Goal: Navigation & Orientation: Find specific page/section

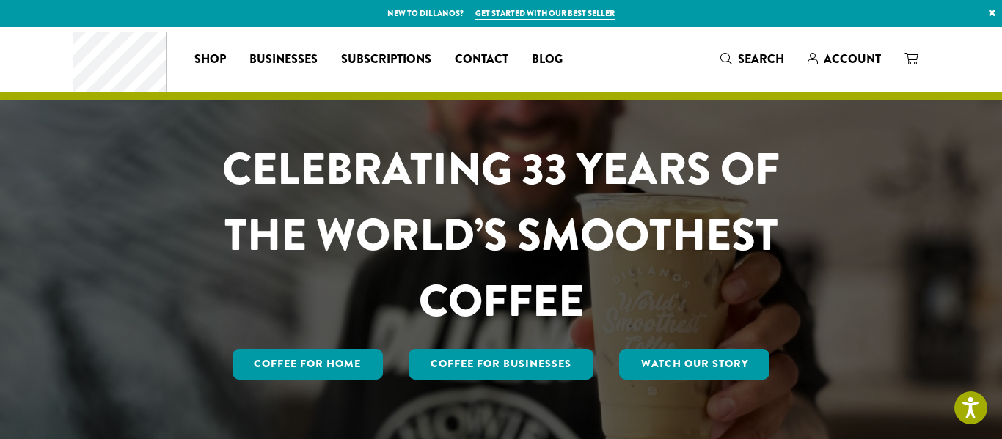
scroll to position [29, 0]
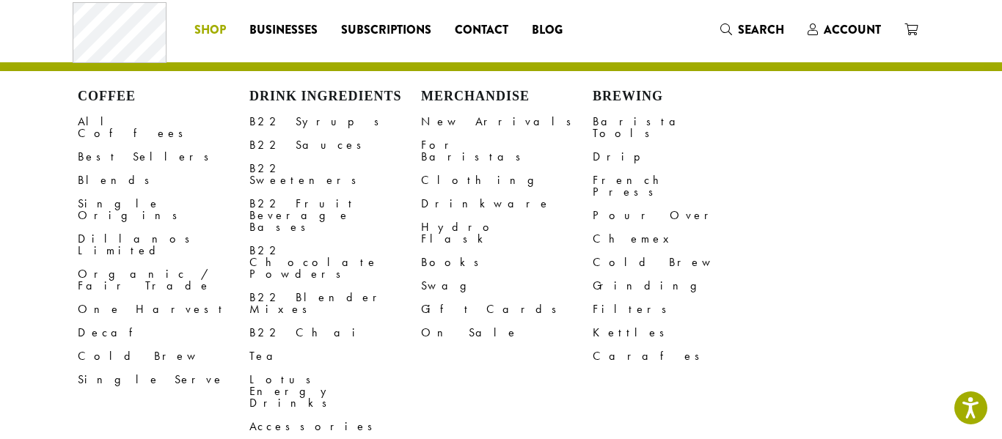
click at [204, 23] on span "Shop" at bounding box center [210, 30] width 32 height 18
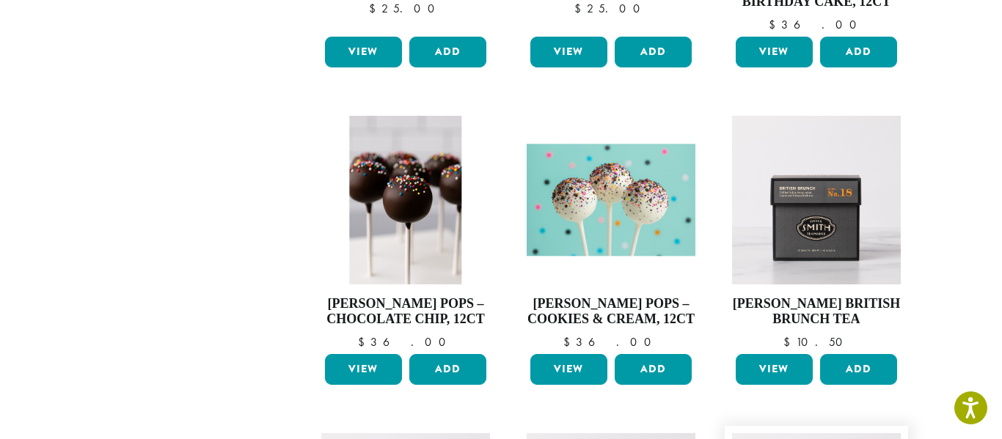
scroll to position [1379, 0]
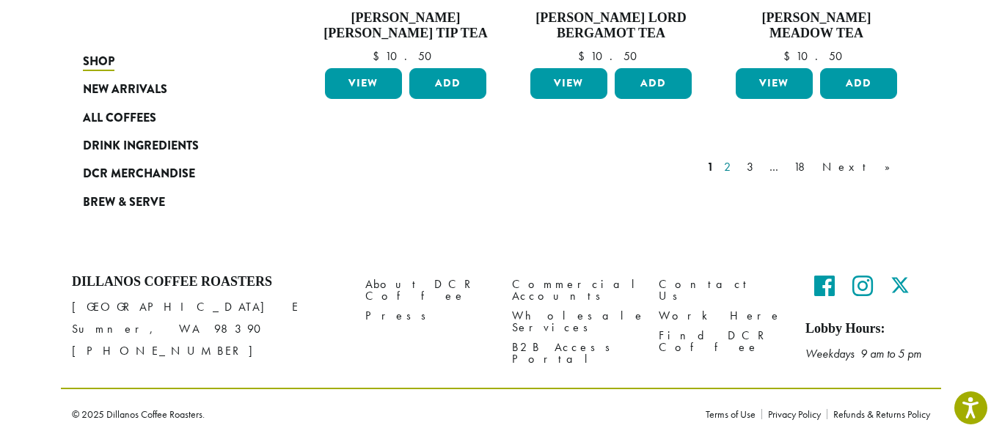
click at [739, 164] on link "2" at bounding box center [730, 167] width 18 height 18
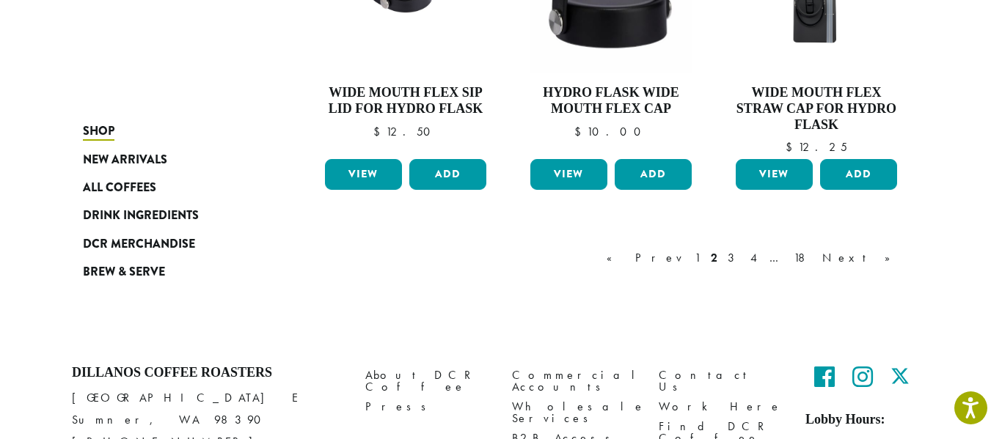
scroll to position [1322, 0]
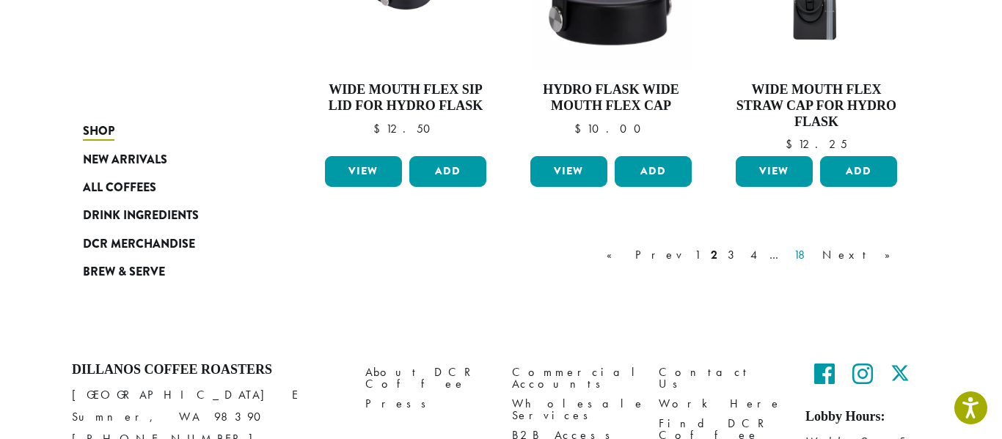
click at [815, 261] on link "18" at bounding box center [803, 255] width 24 height 18
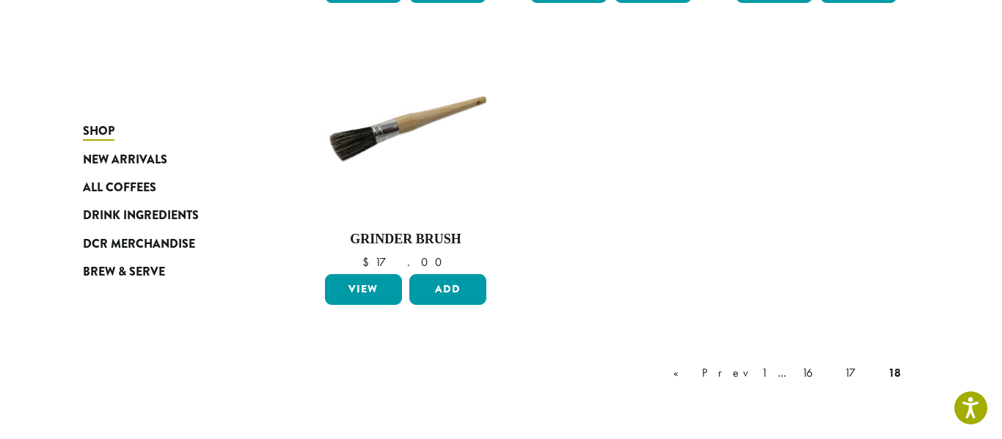
scroll to position [618, 0]
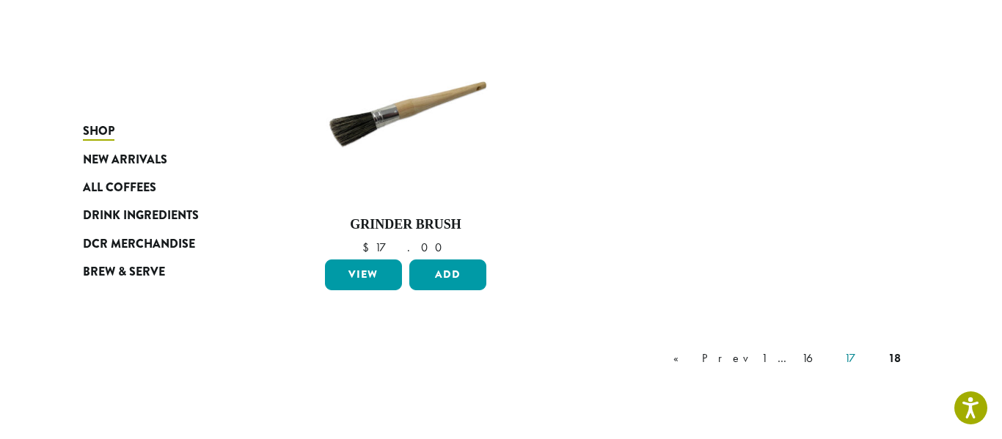
click at [871, 350] on link "17" at bounding box center [861, 359] width 40 height 18
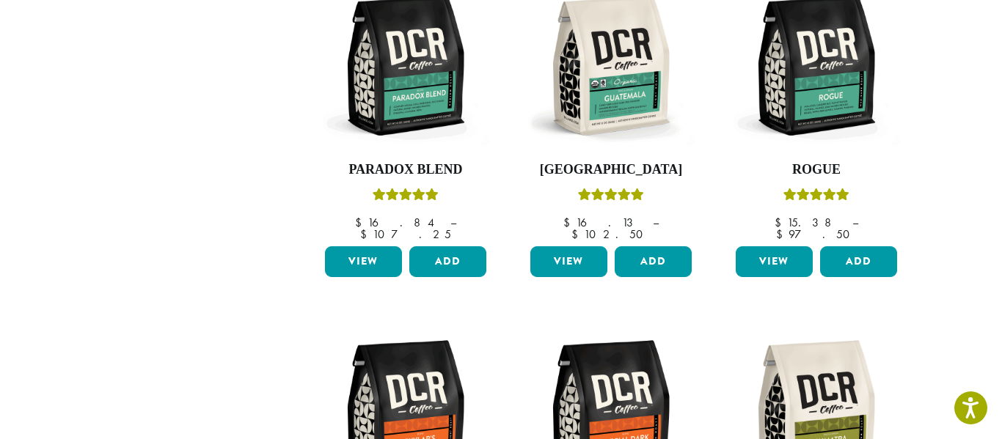
scroll to position [90, 0]
